Goal: Information Seeking & Learning: Compare options

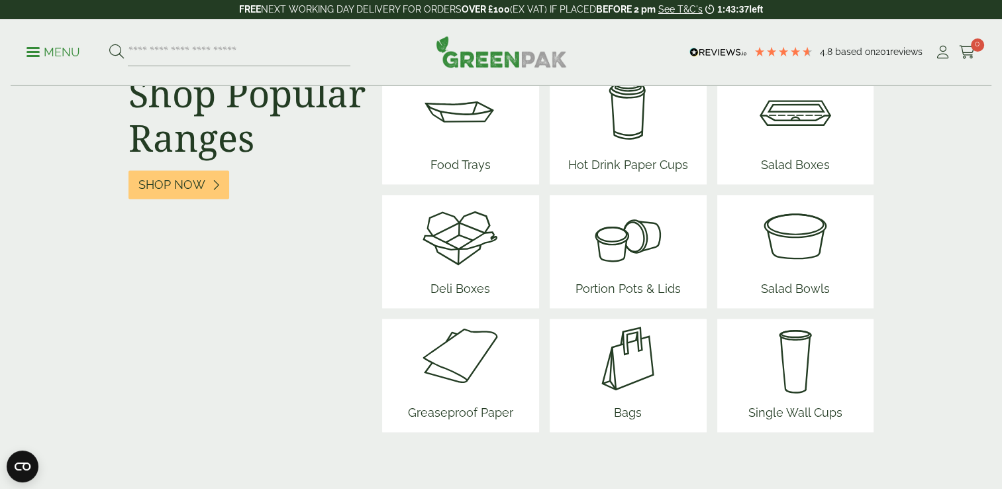
scroll to position [1674, 0]
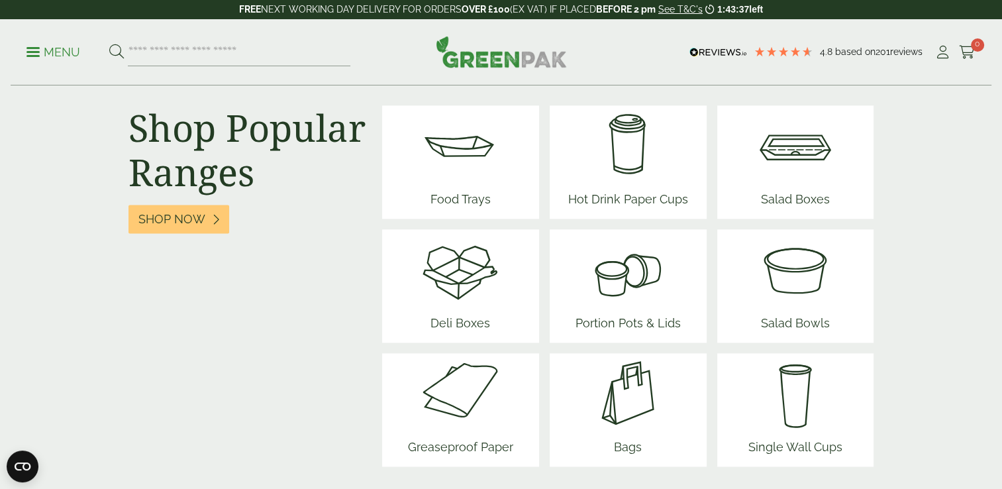
click at [493, 172] on img at bounding box center [459, 144] width 79 height 79
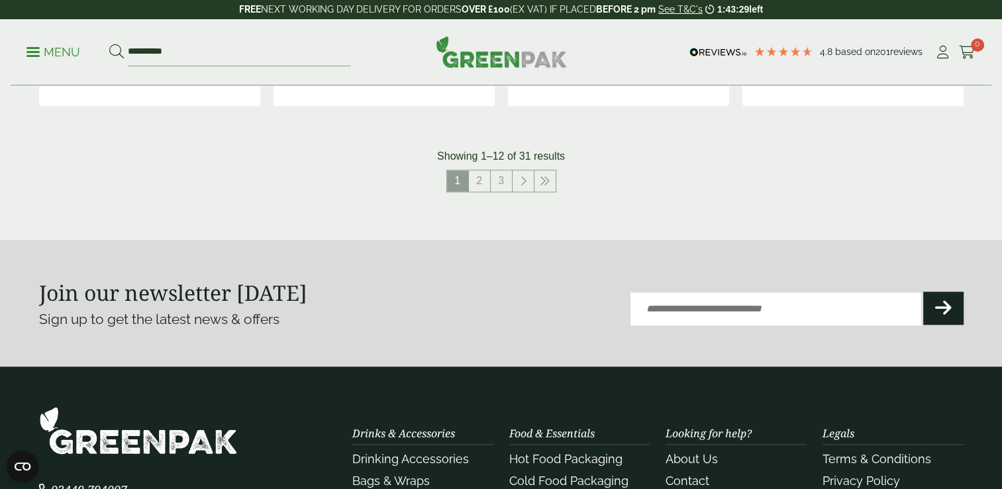
scroll to position [1589, 0]
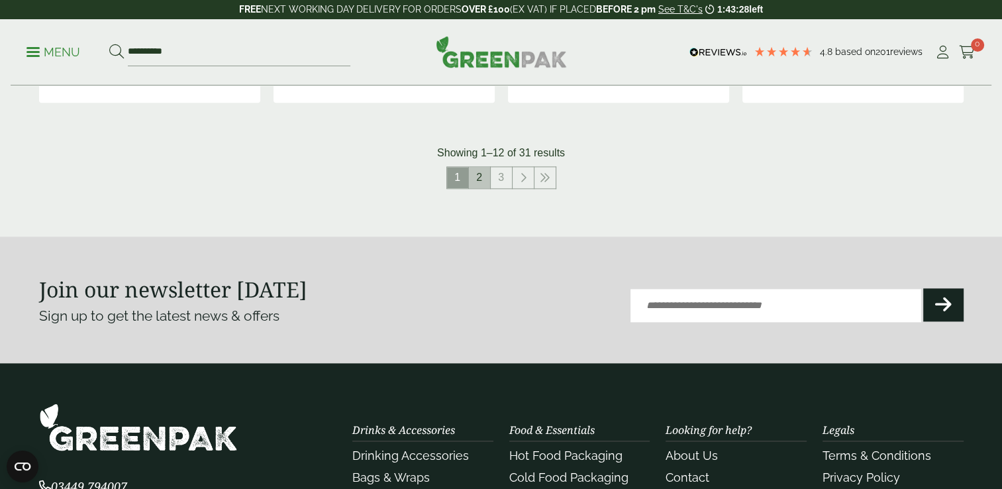
click at [489, 175] on link "2" at bounding box center [479, 177] width 21 height 21
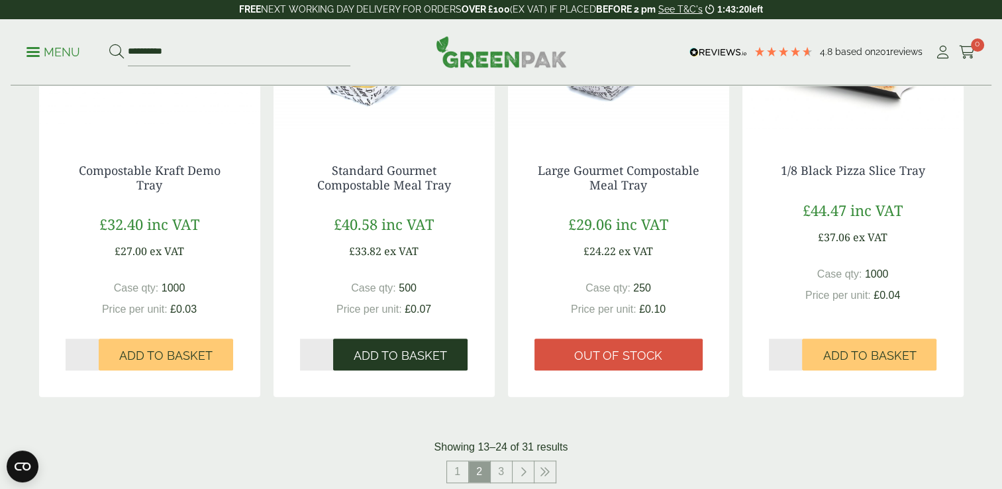
scroll to position [1324, 0]
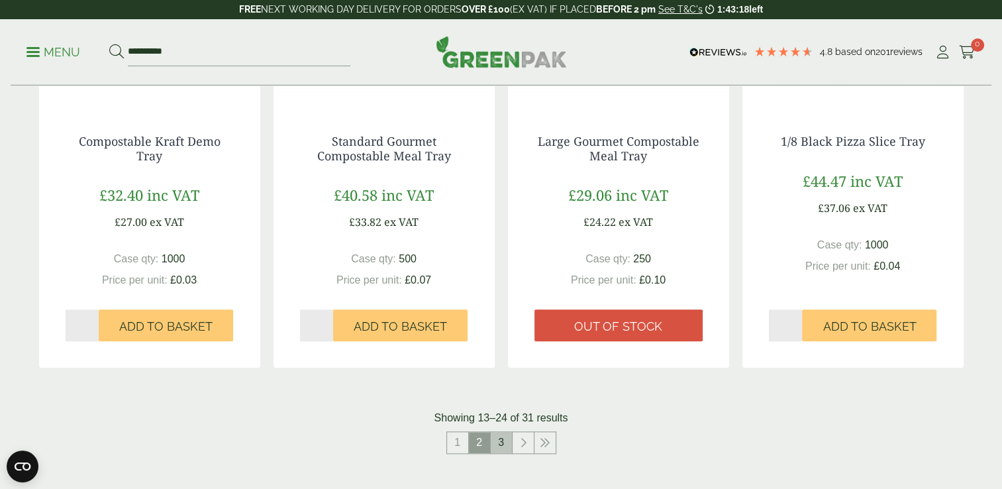
click at [500, 451] on link "3" at bounding box center [501, 442] width 21 height 21
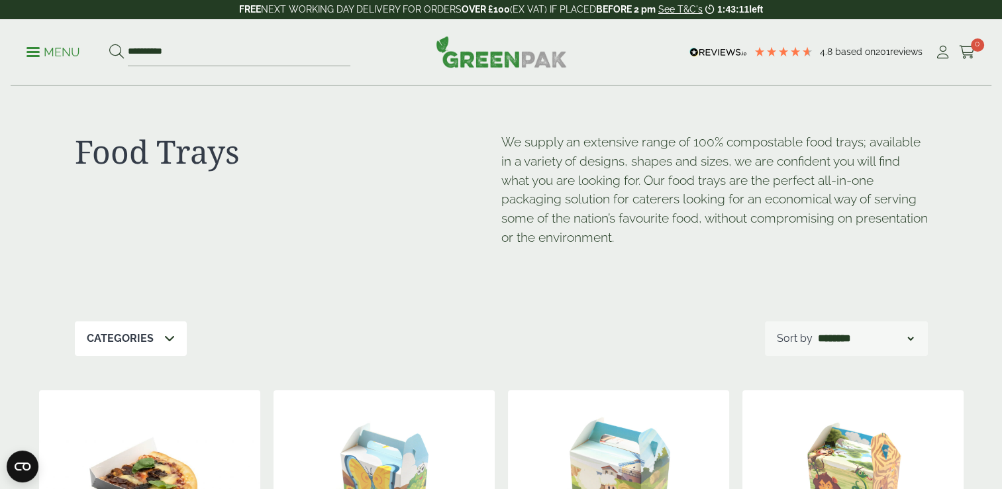
click at [40, 54] on p "Menu" at bounding box center [53, 52] width 54 height 16
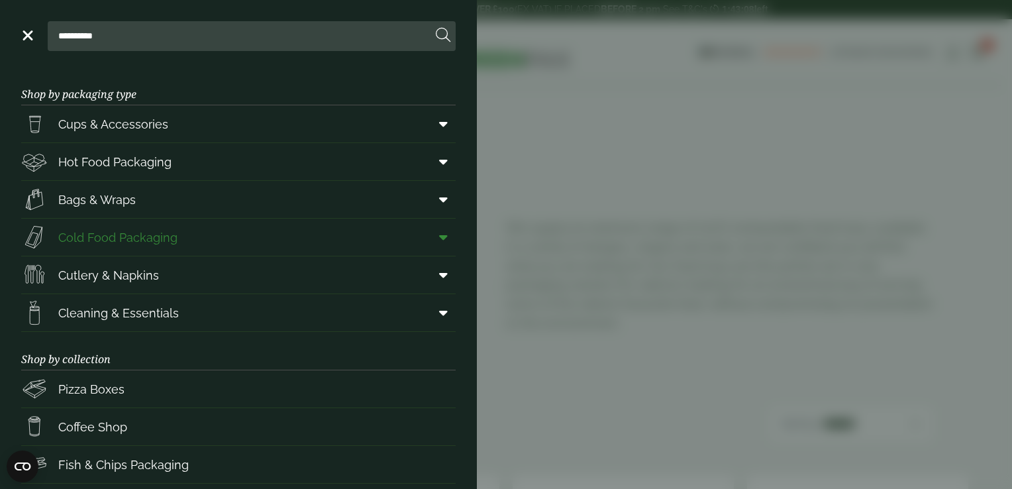
click at [154, 232] on span "Cold Food Packaging" at bounding box center [117, 237] width 119 height 18
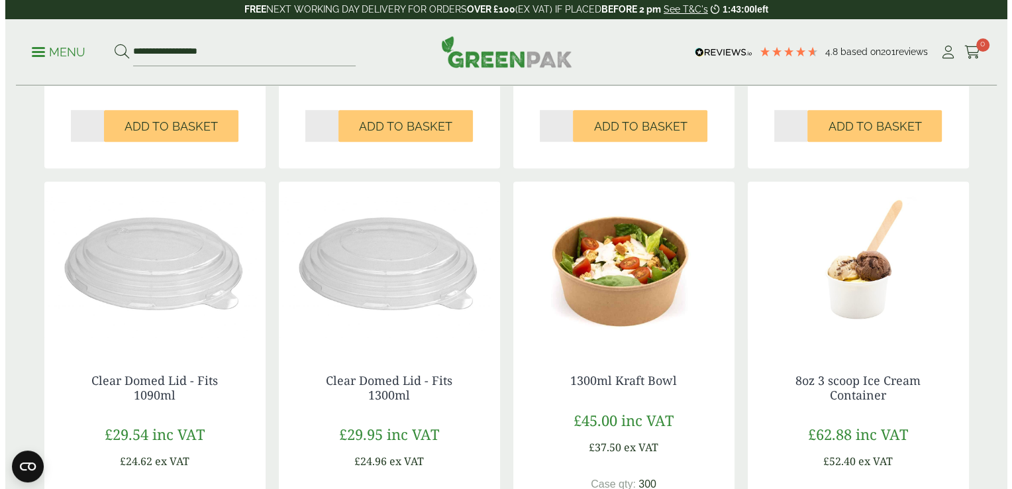
scroll to position [397, 0]
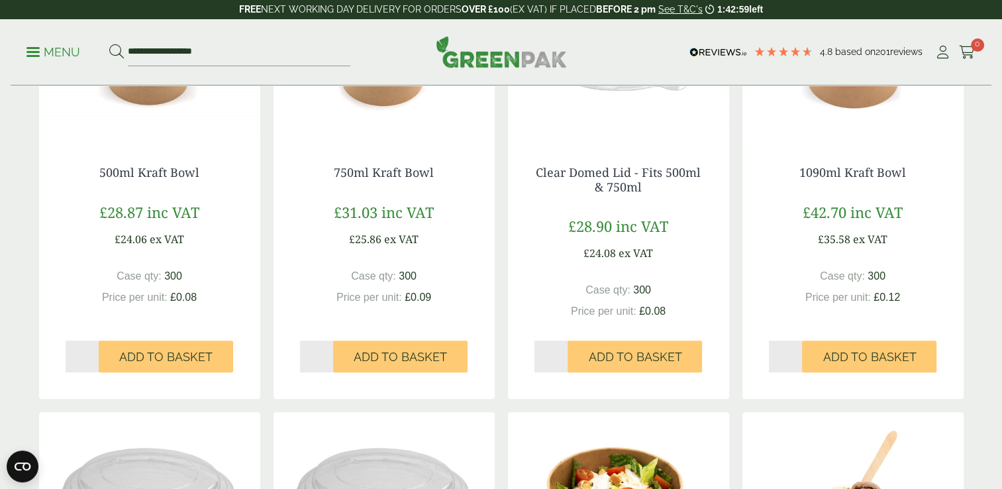
click at [47, 45] on p "Menu" at bounding box center [53, 52] width 54 height 16
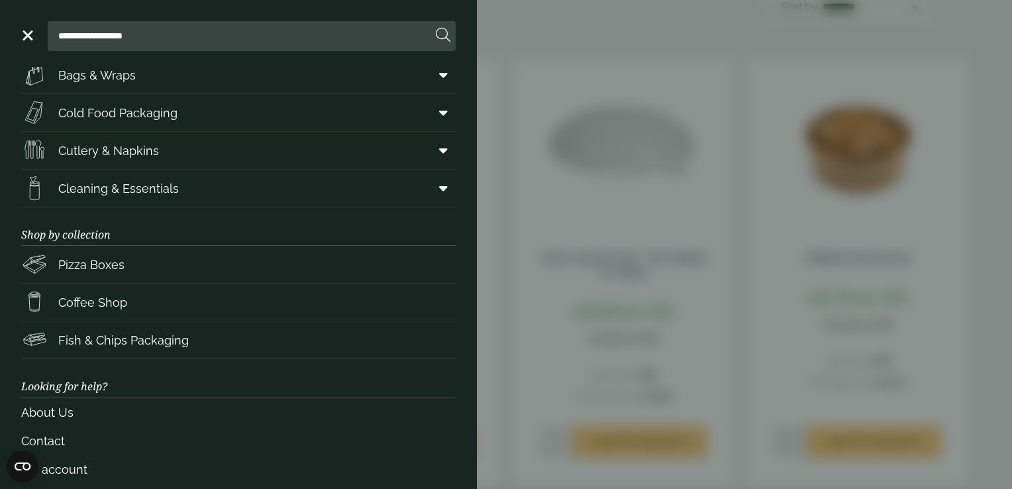
scroll to position [132, 0]
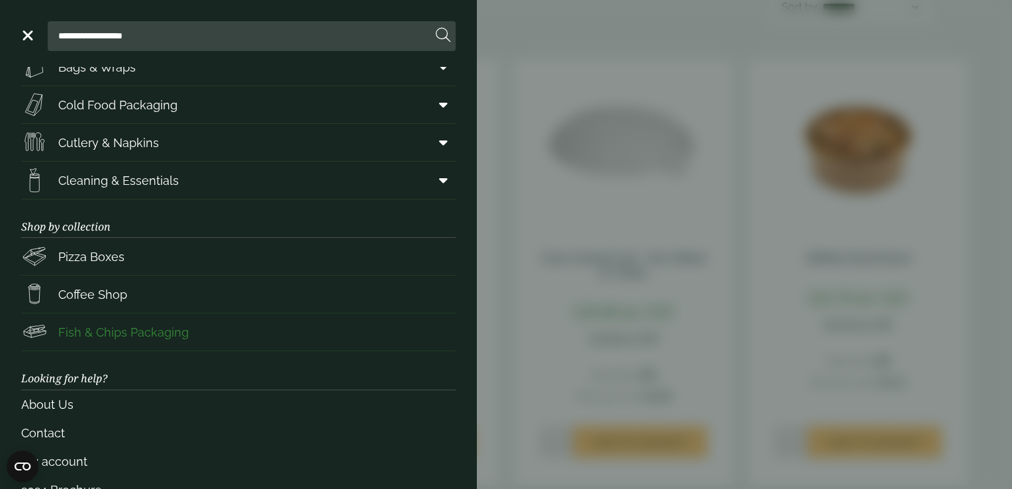
click at [185, 332] on span "Fish & Chips Packaging" at bounding box center [123, 332] width 130 height 18
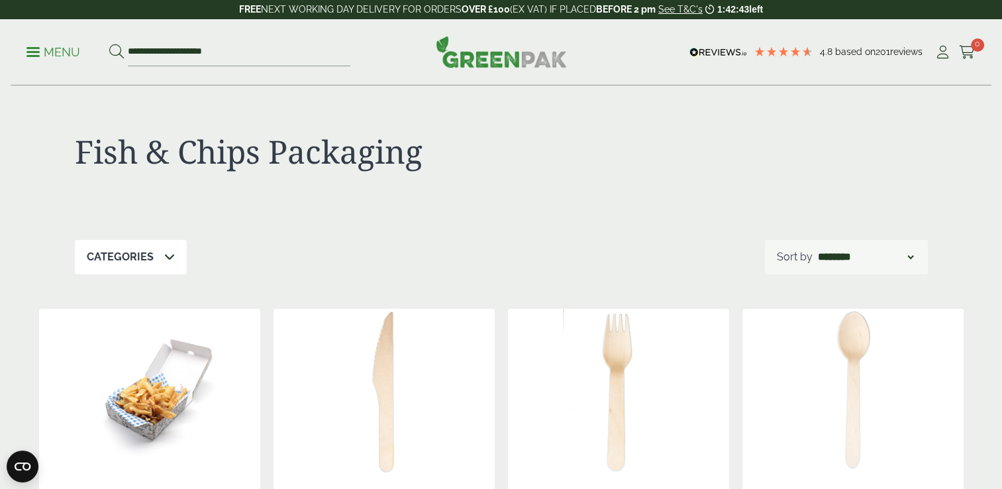
click at [61, 45] on p "Menu" at bounding box center [53, 52] width 54 height 16
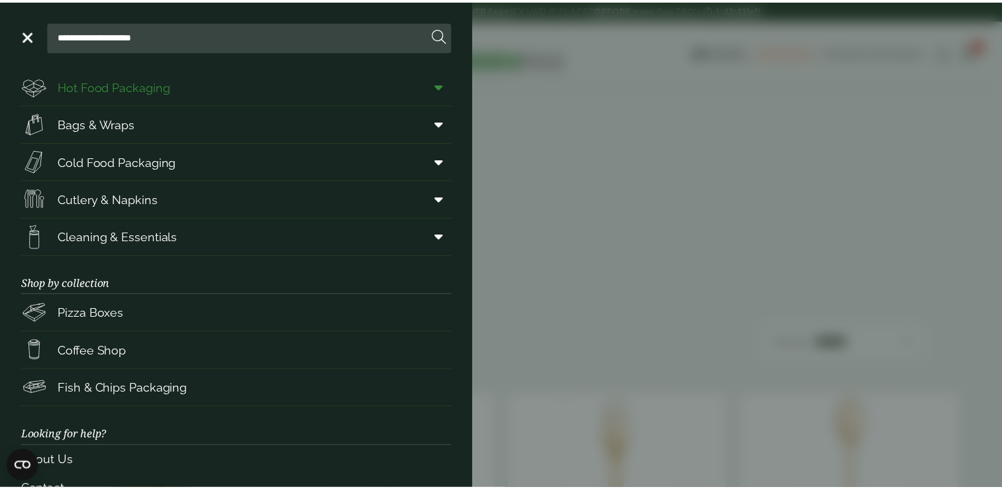
scroll to position [167, 0]
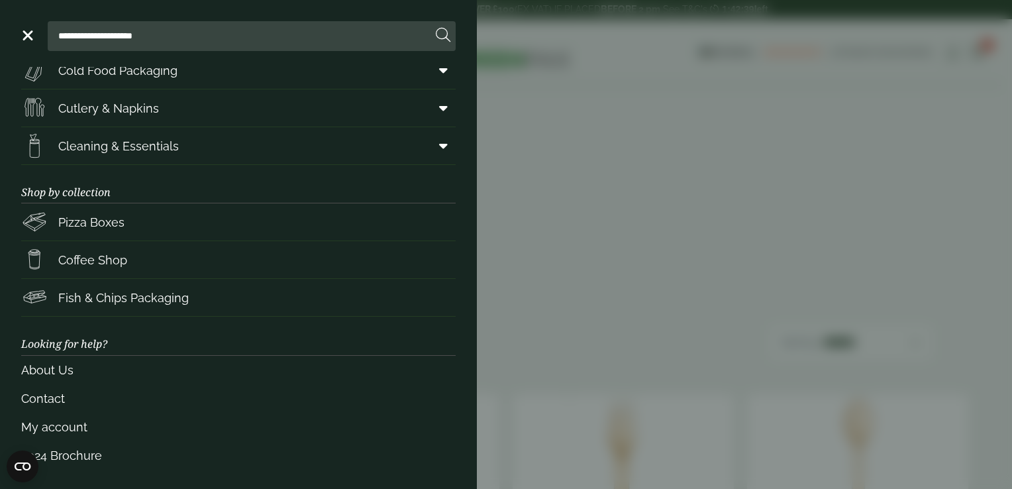
click at [672, 187] on aside "**********" at bounding box center [506, 244] width 1012 height 489
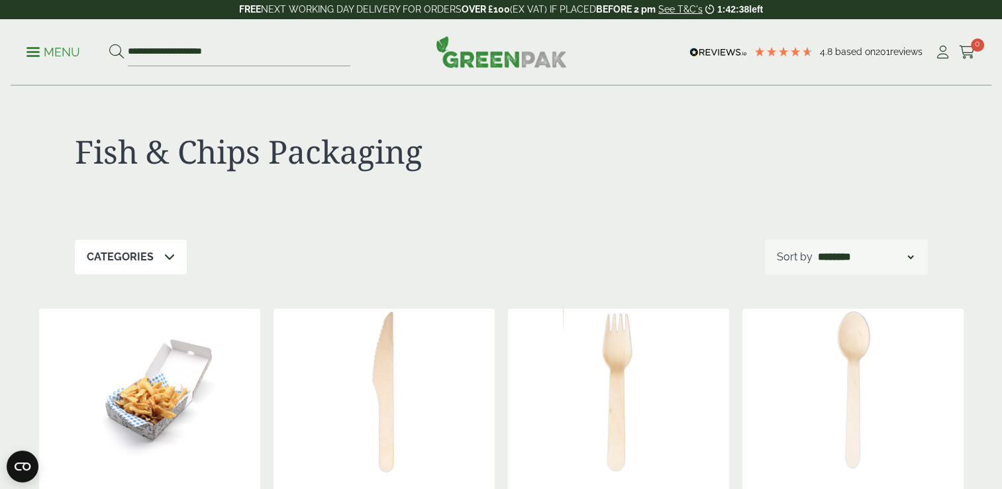
click at [481, 52] on img at bounding box center [501, 52] width 131 height 32
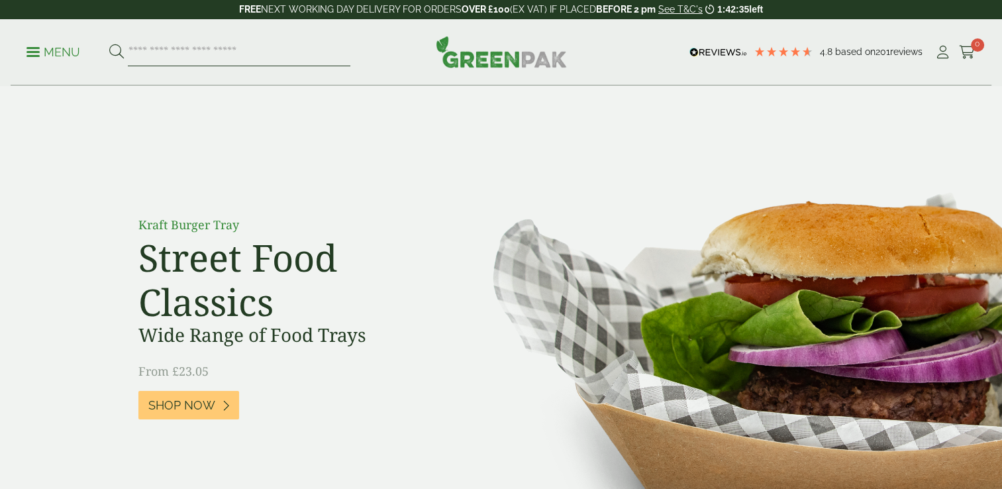
click at [163, 41] on input "search" at bounding box center [239, 52] width 222 height 28
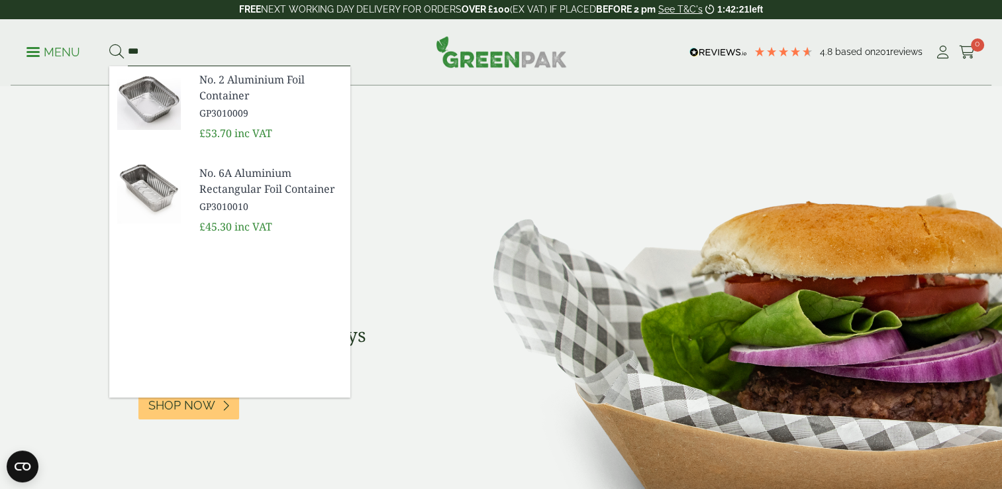
type input "***"
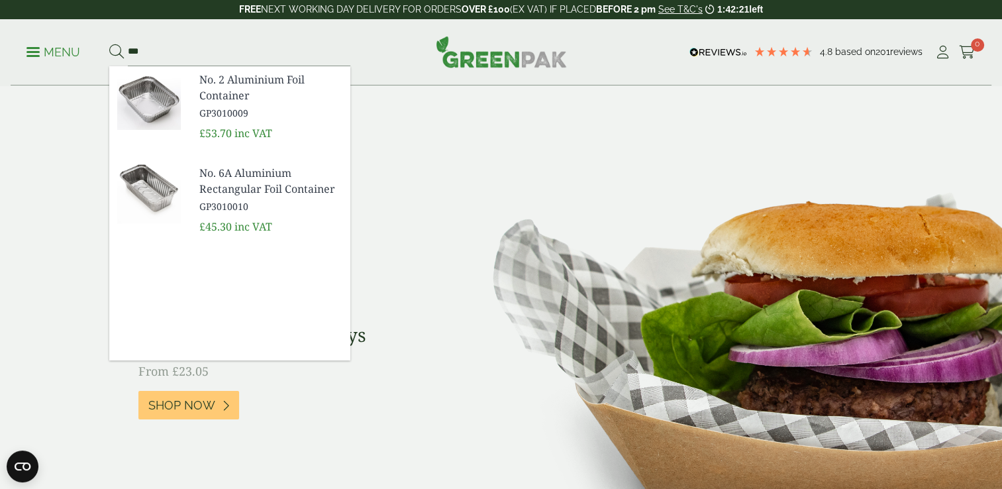
click at [228, 106] on span "GP3010009" at bounding box center [269, 113] width 140 height 14
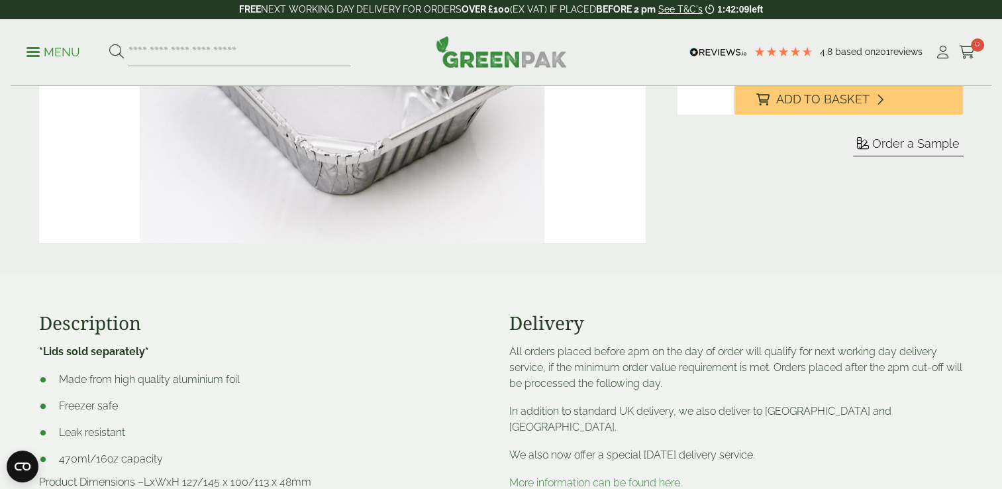
scroll to position [728, 0]
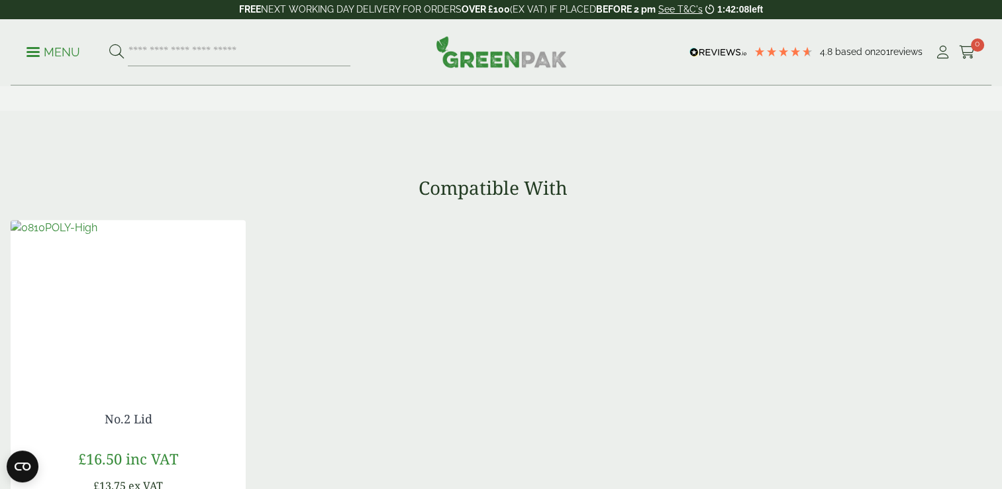
click at [97, 236] on img at bounding box center [54, 228] width 87 height 16
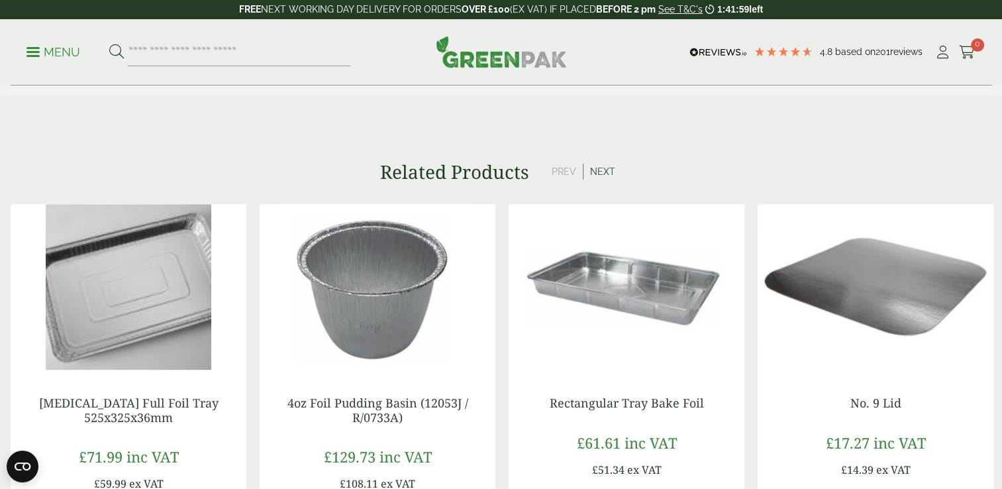
scroll to position [728, 0]
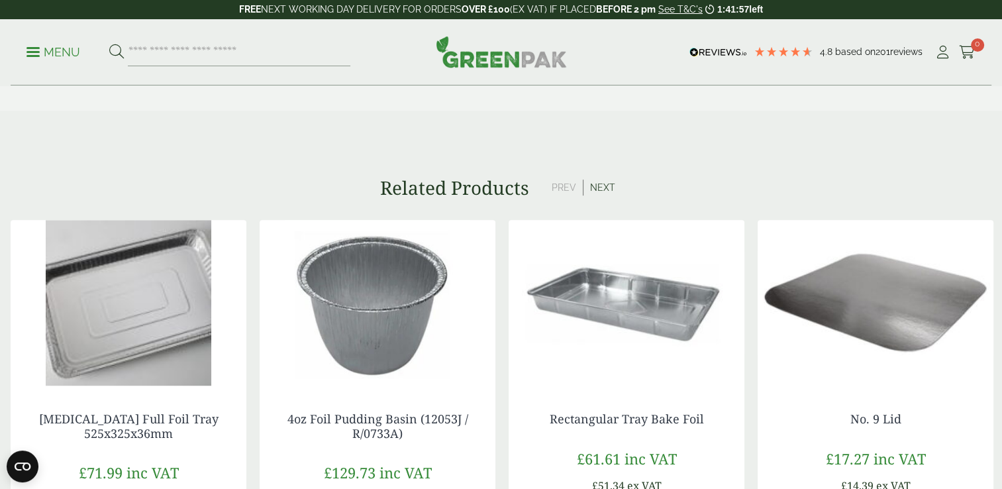
click at [181, 125] on div "No.2 Lid Product Code GP3010009L In stock" at bounding box center [501, 26] width 1002 height 1336
click at [185, 52] on input "search" at bounding box center [239, 52] width 222 height 28
type input "****"
click at [109, 44] on button at bounding box center [116, 52] width 15 height 17
